Goal: Information Seeking & Learning: Learn about a topic

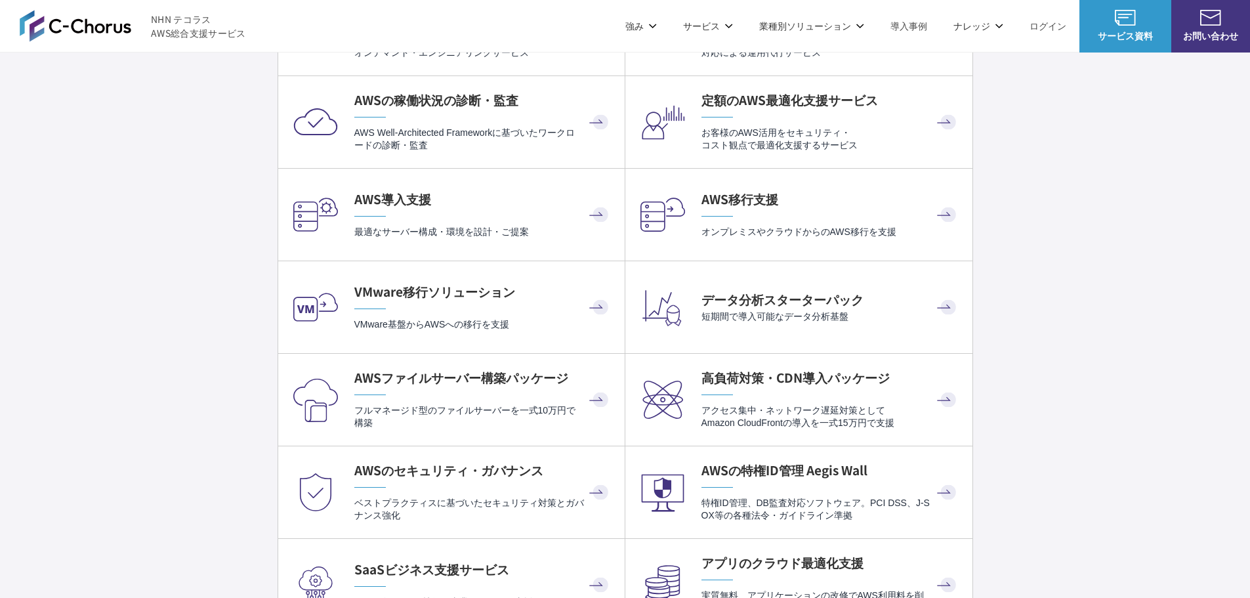
scroll to position [2624, 0]
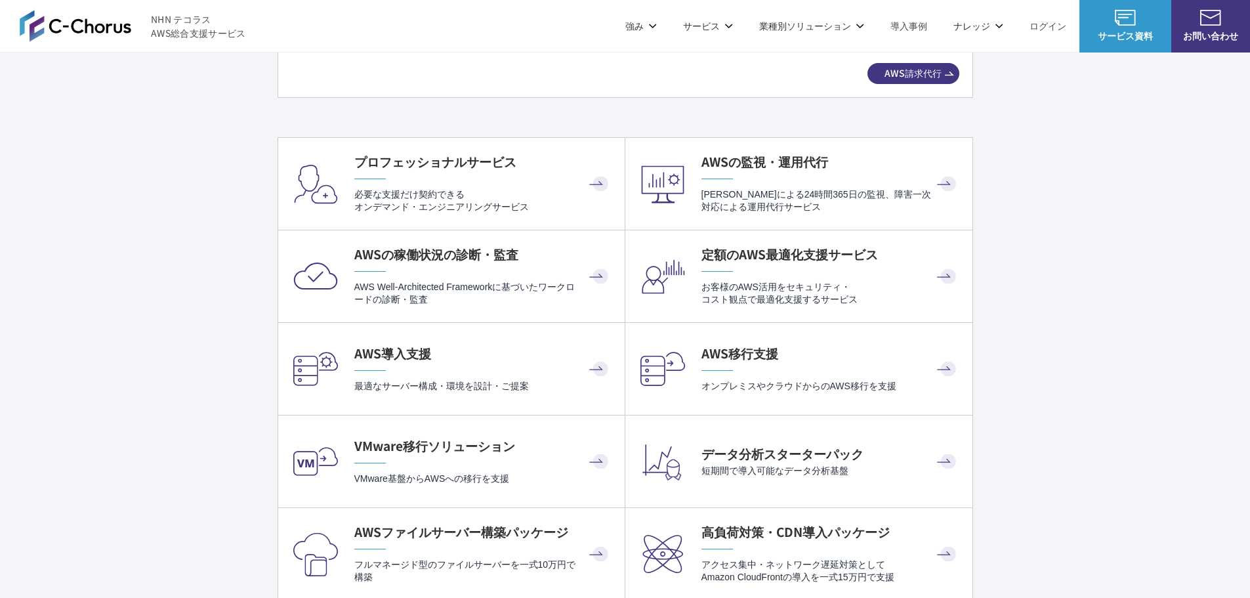
click at [330, 117] on link "AWS請求代行サービス" at bounding box center [334, 111] width 93 height 13
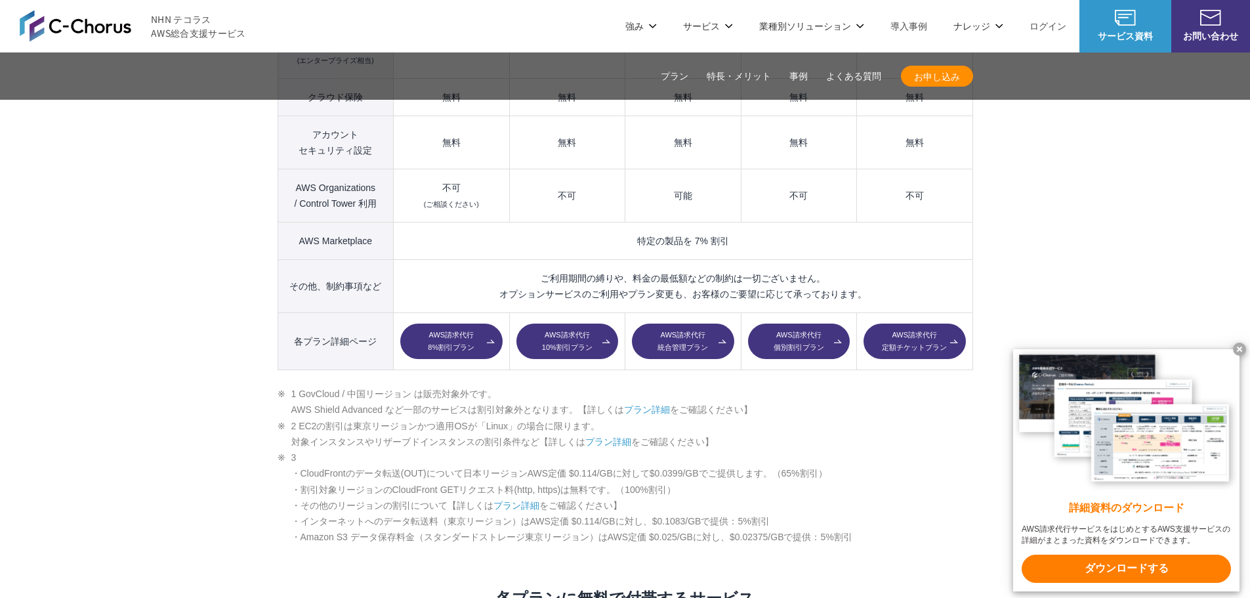
scroll to position [1903, 0]
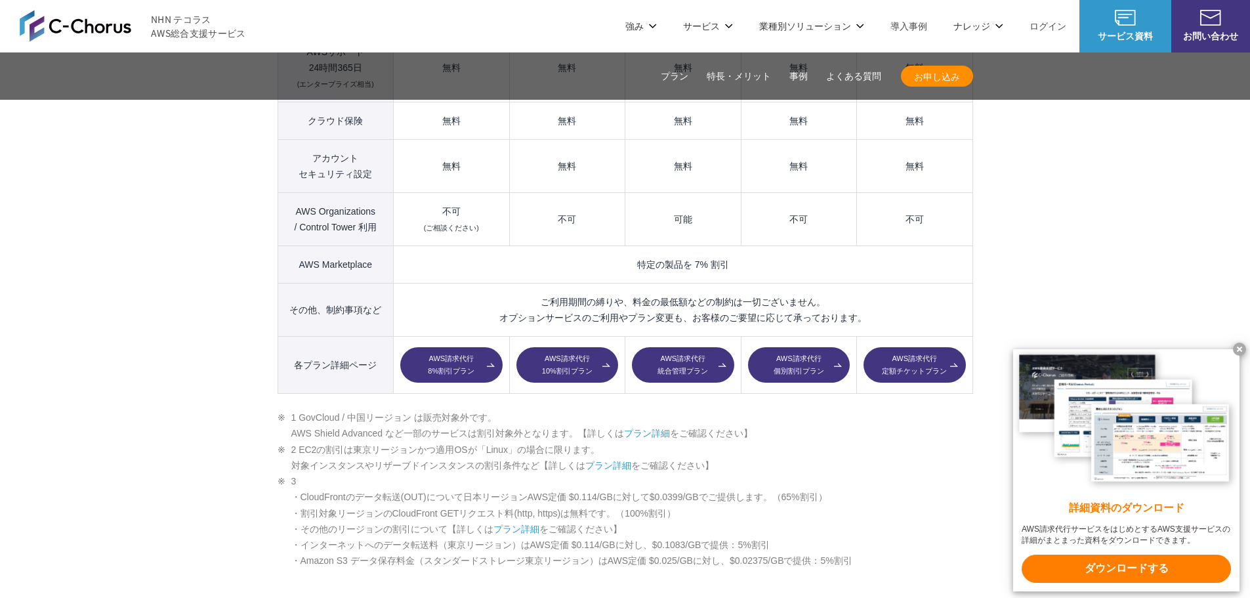
click at [567, 347] on link "AWS請求代行 10%割引プラン" at bounding box center [567, 364] width 102 height 35
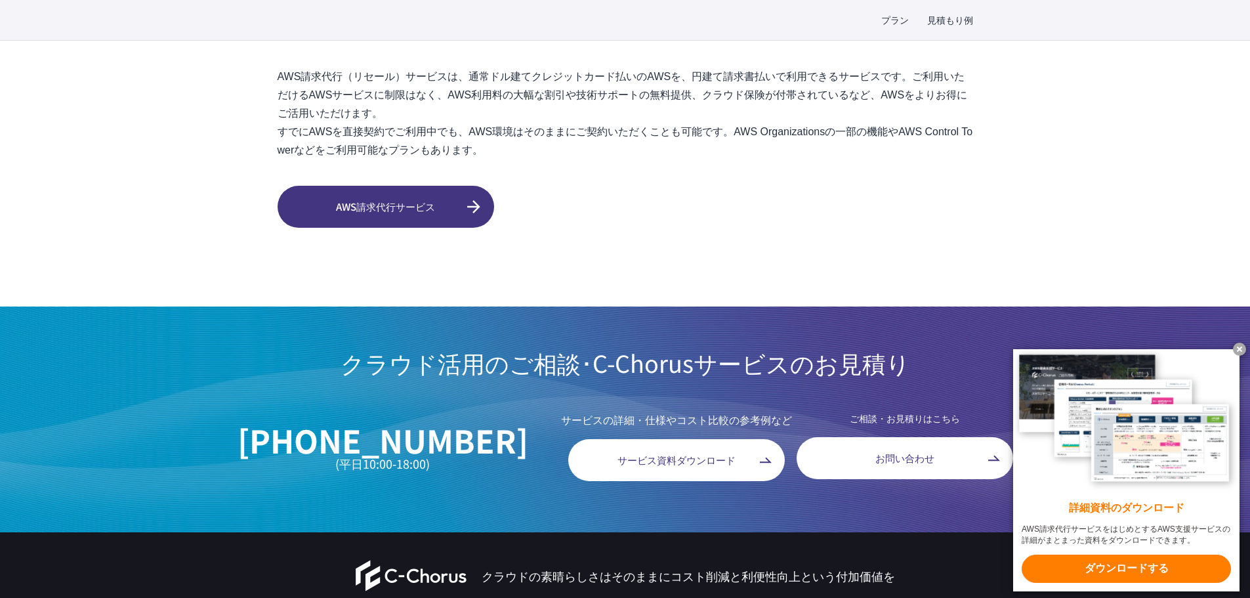
scroll to position [4161, 0]
